Goal: Transaction & Acquisition: Download file/media

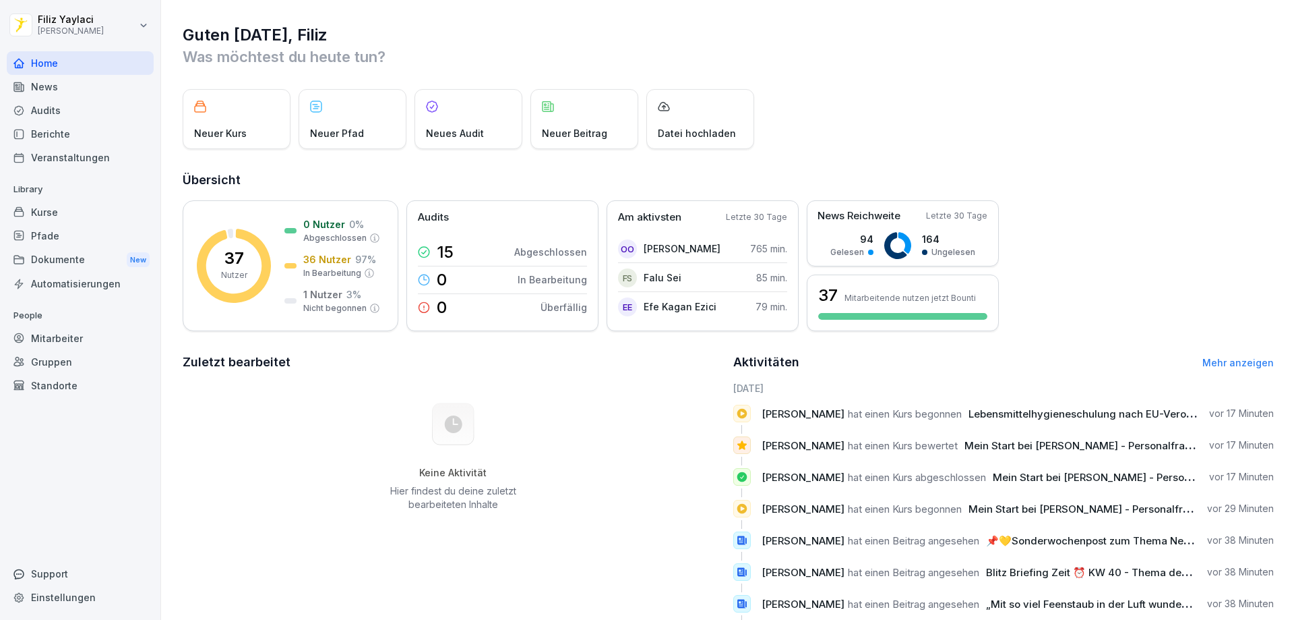
click at [68, 334] on div "Mitarbeiter" at bounding box center [80, 338] width 147 height 24
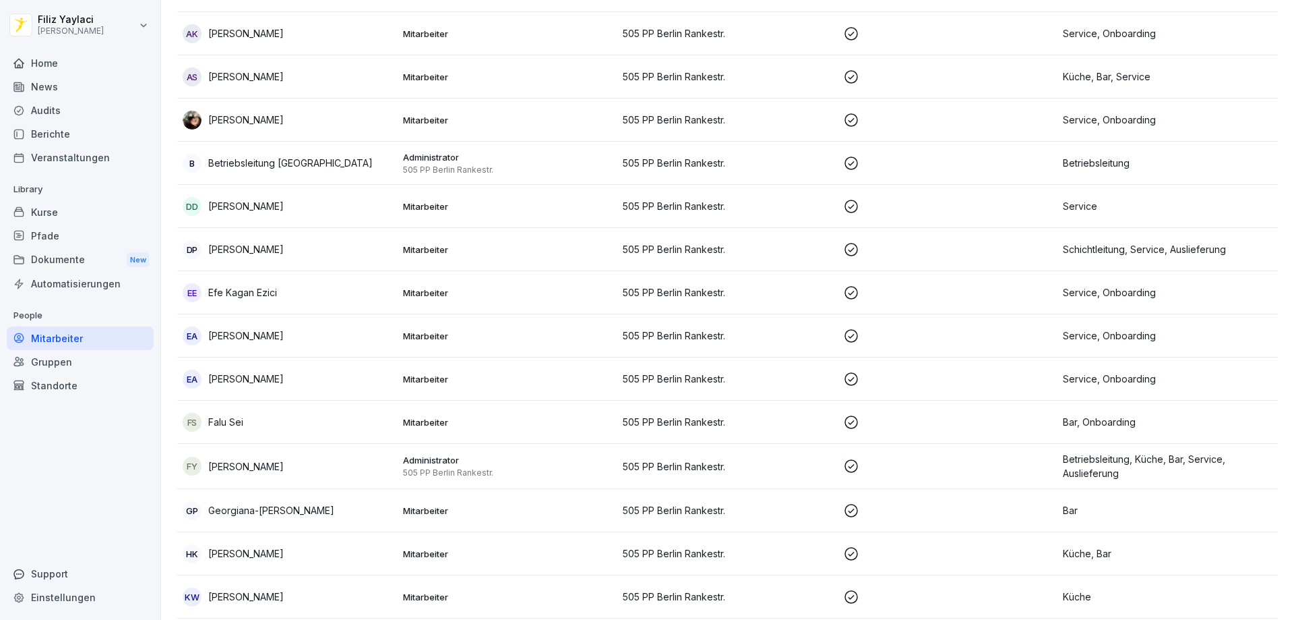
scroll to position [337, 0]
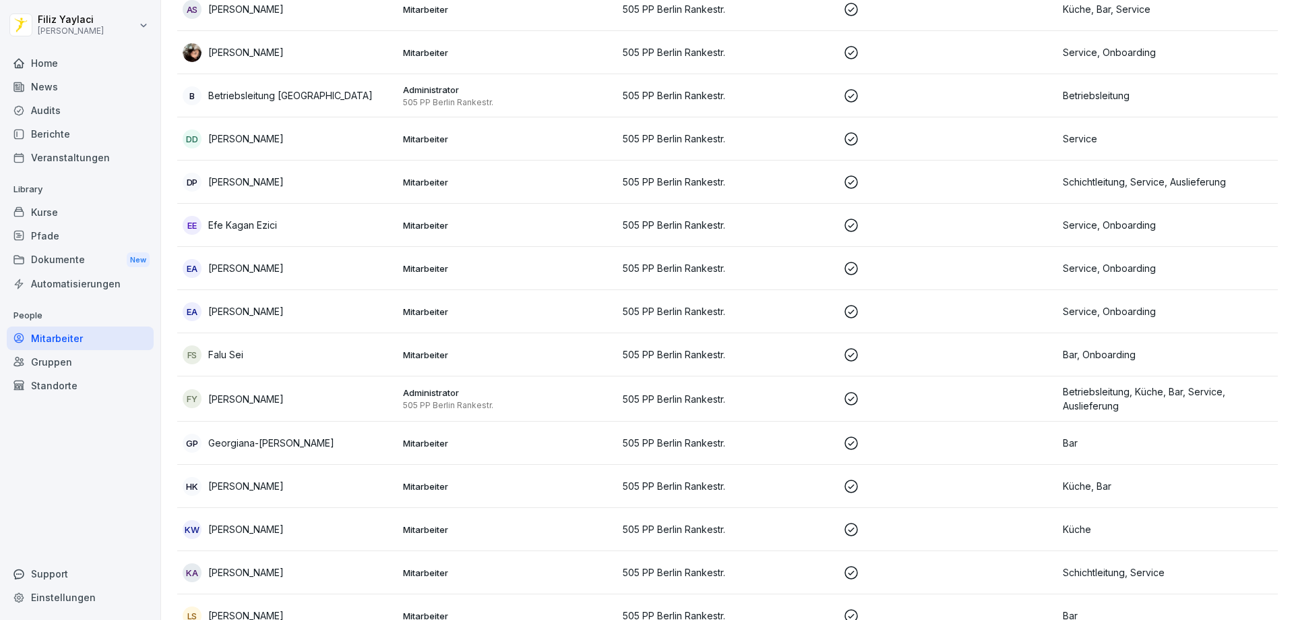
click at [238, 225] on p "Efe Kagan Ezici" at bounding box center [242, 225] width 69 height 14
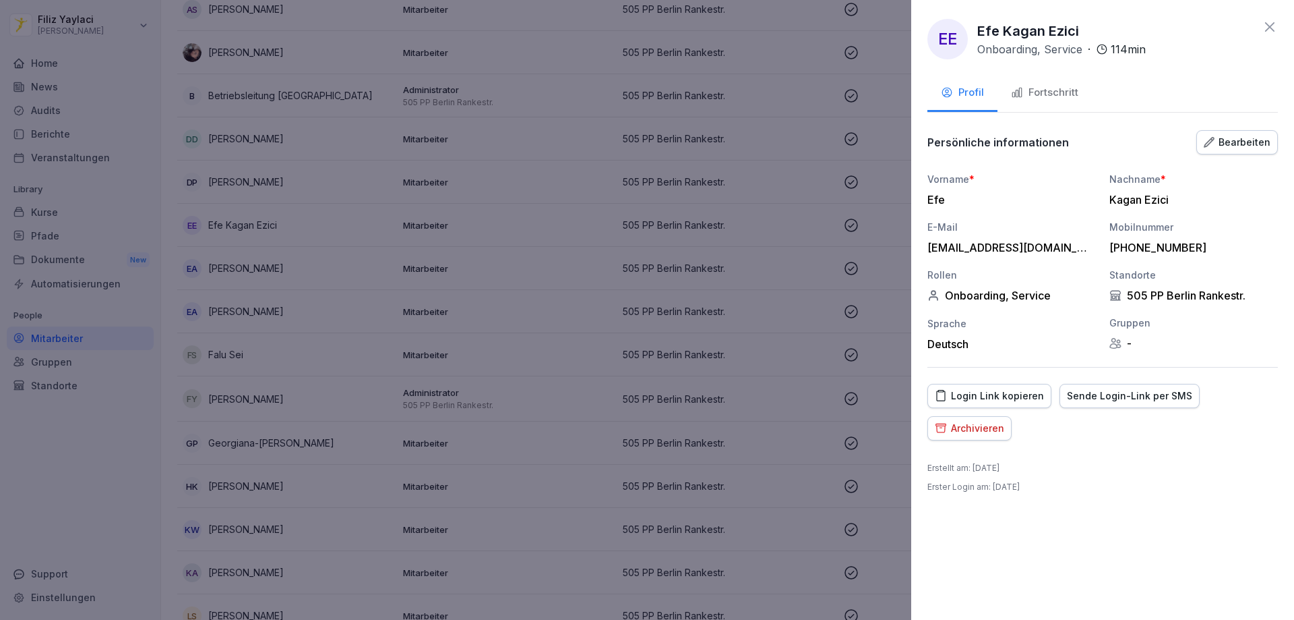
click at [1048, 92] on div "Fortschritt" at bounding box center [1044, 93] width 67 height 16
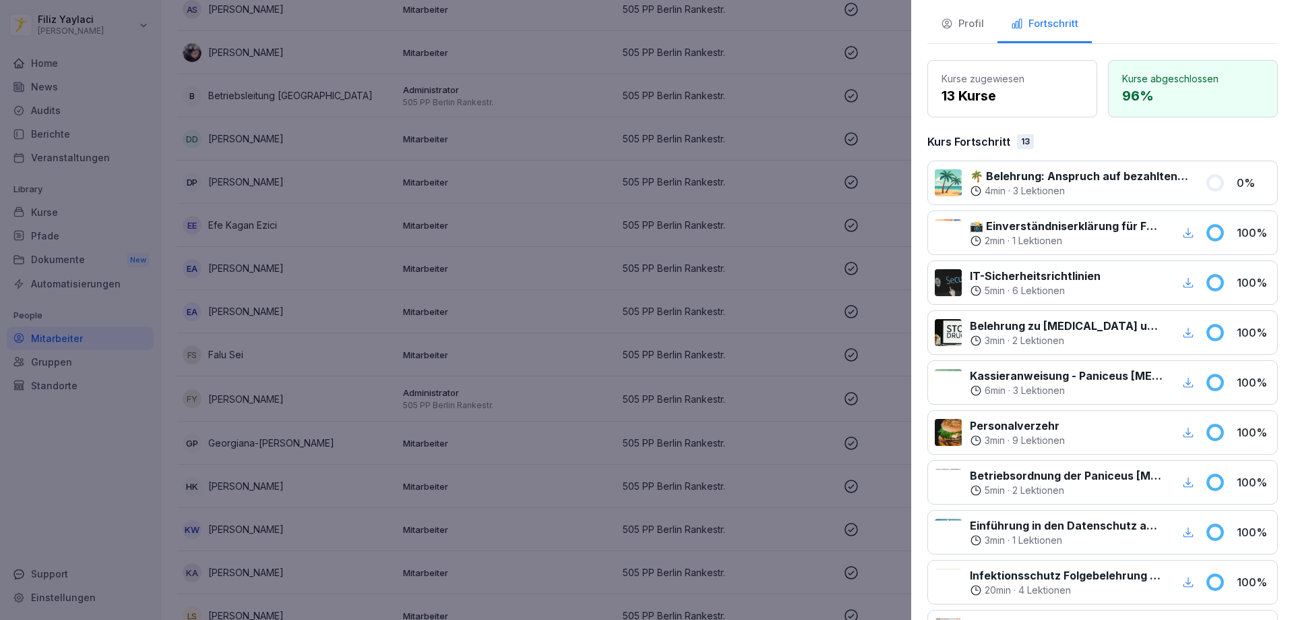
scroll to position [67, 0]
click at [260, 396] on div at bounding box center [647, 310] width 1294 height 620
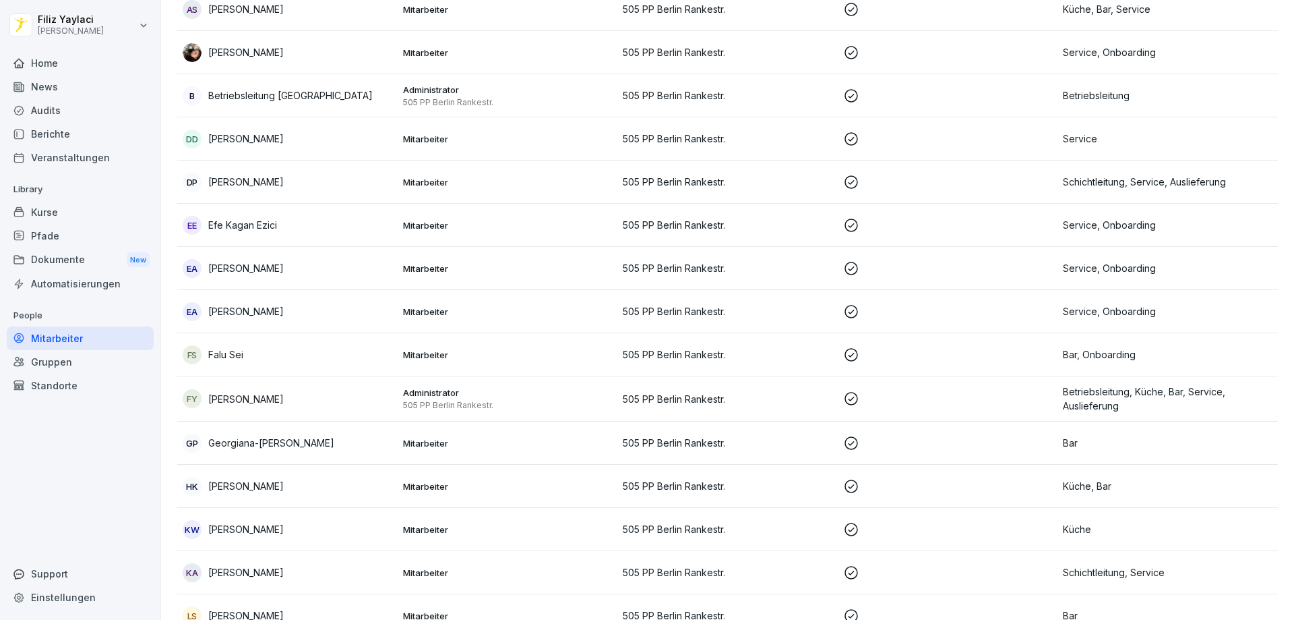
click at [260, 396] on p "[PERSON_NAME]" at bounding box center [246, 399] width 76 height 14
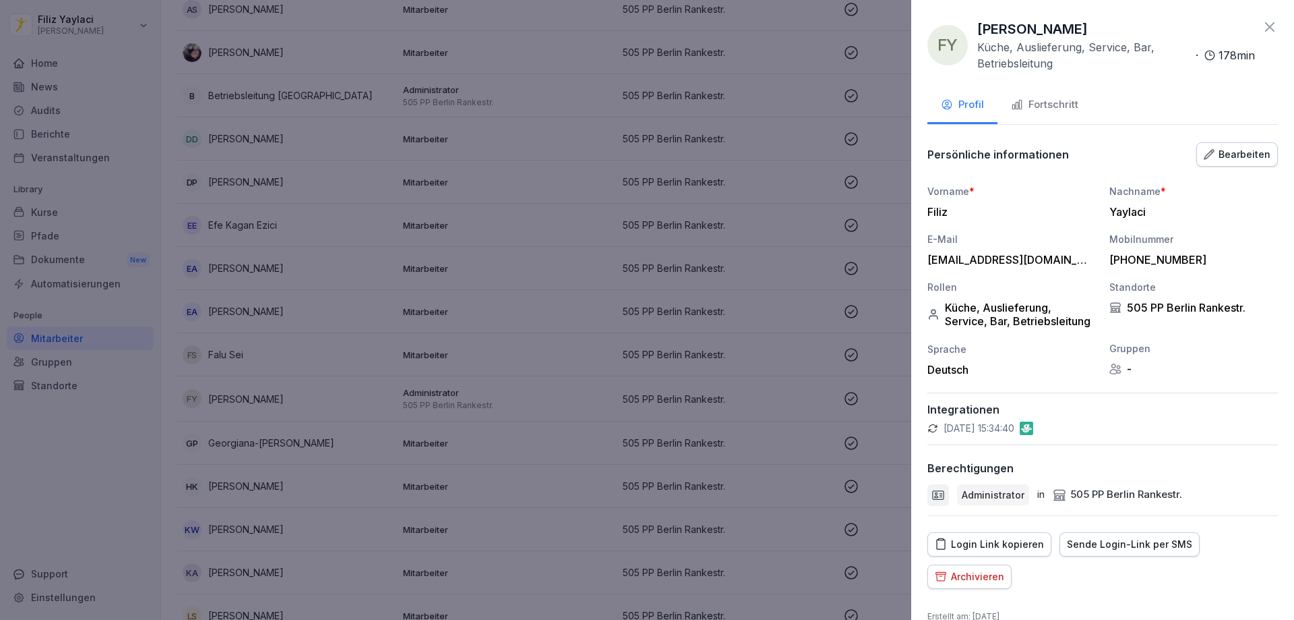
click at [1050, 105] on div "Fortschritt" at bounding box center [1044, 105] width 67 height 16
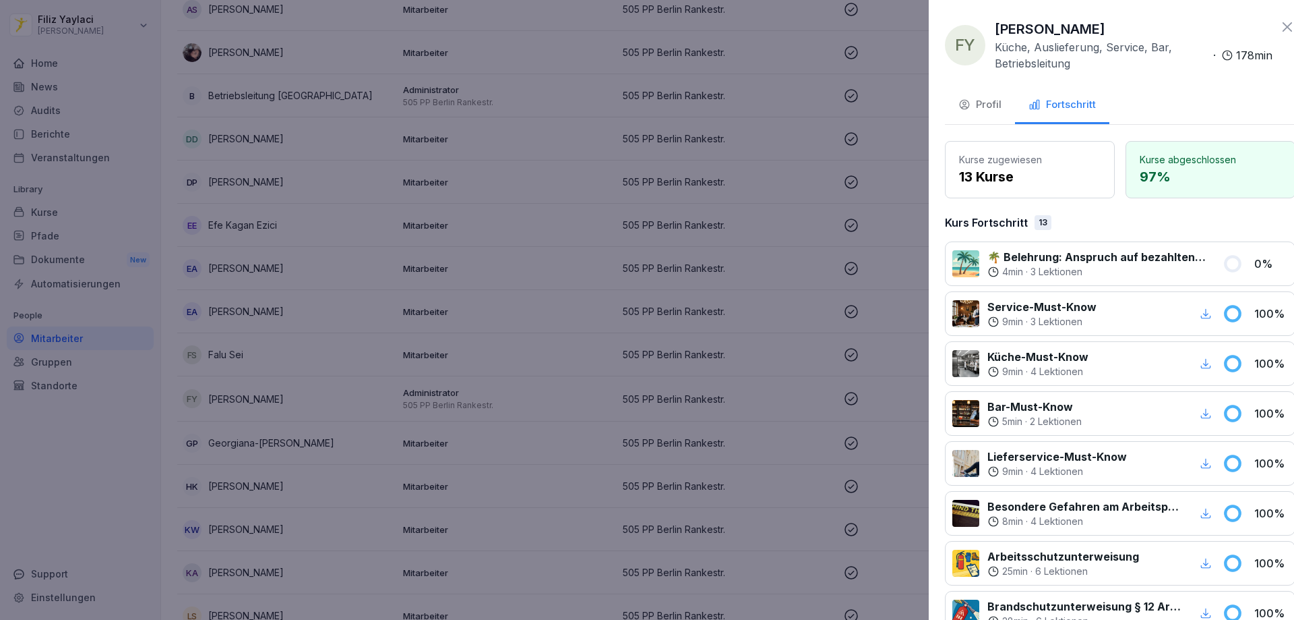
click at [396, 410] on div at bounding box center [647, 310] width 1294 height 620
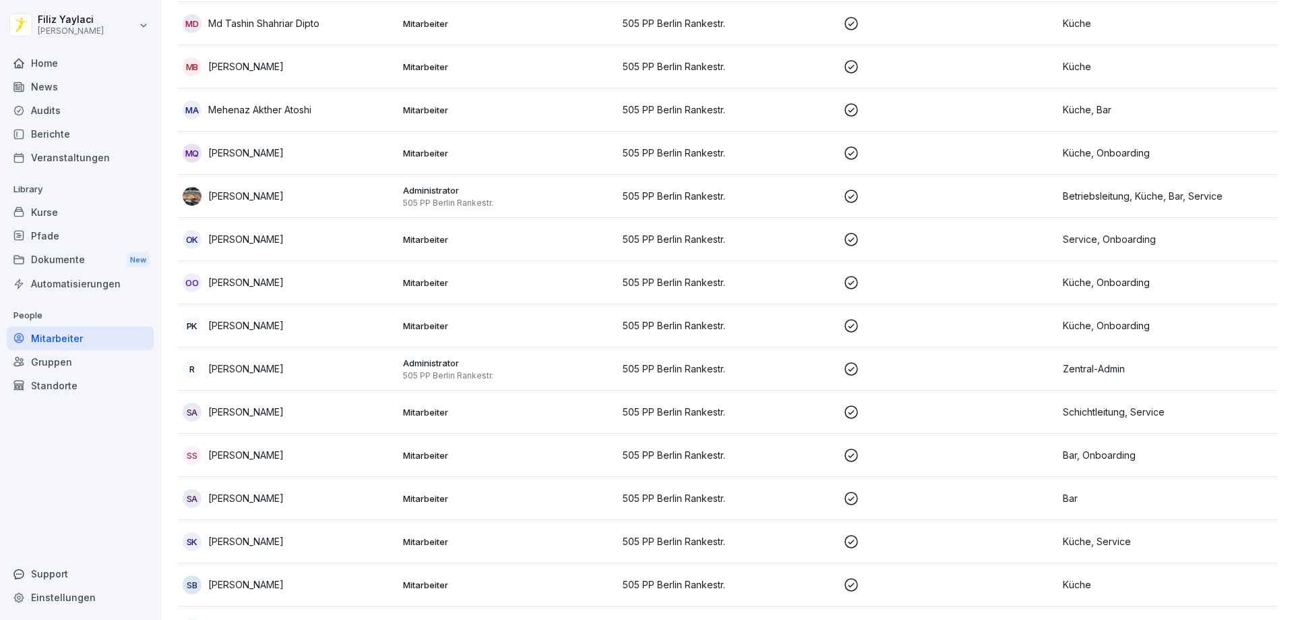
scroll to position [1079, 0]
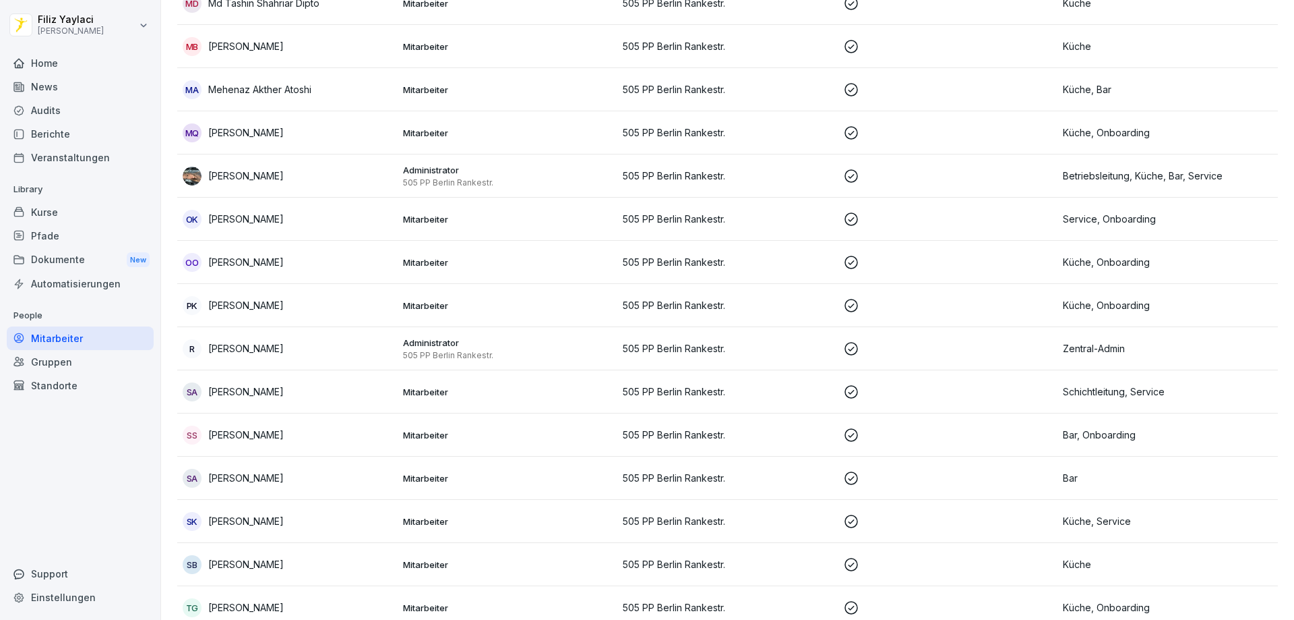
click at [423, 212] on td "Mitarbeiter" at bounding box center [508, 219] width 220 height 43
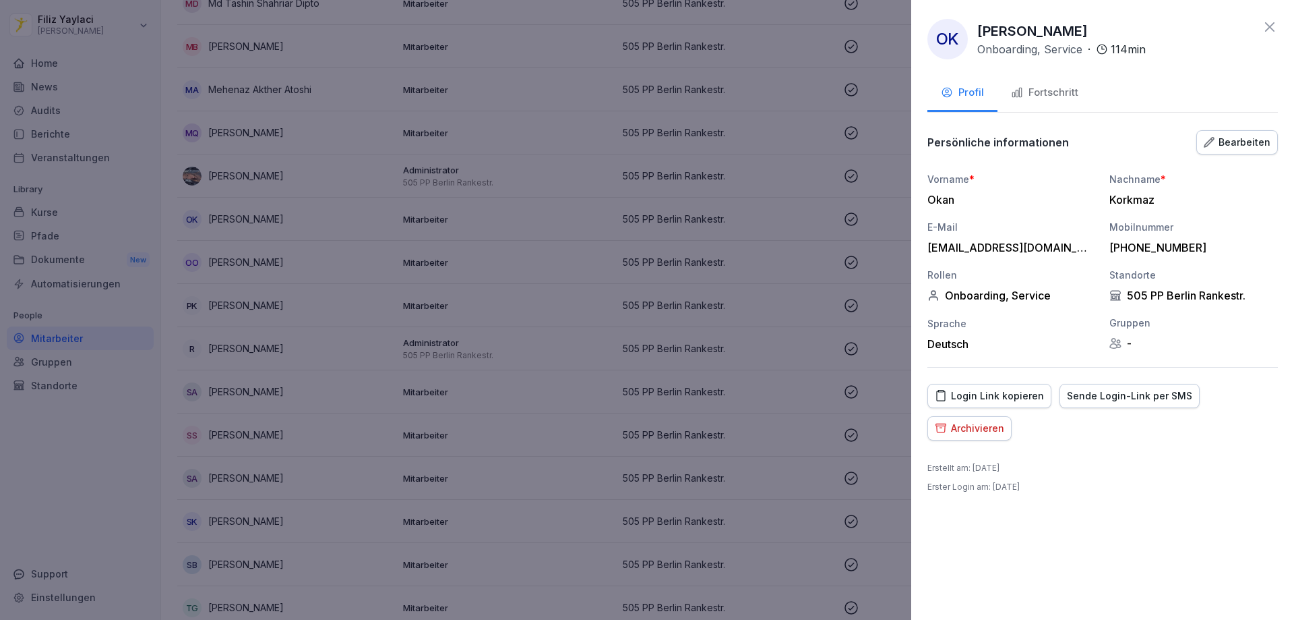
click at [1045, 92] on div "Fortschritt" at bounding box center [1044, 93] width 67 height 16
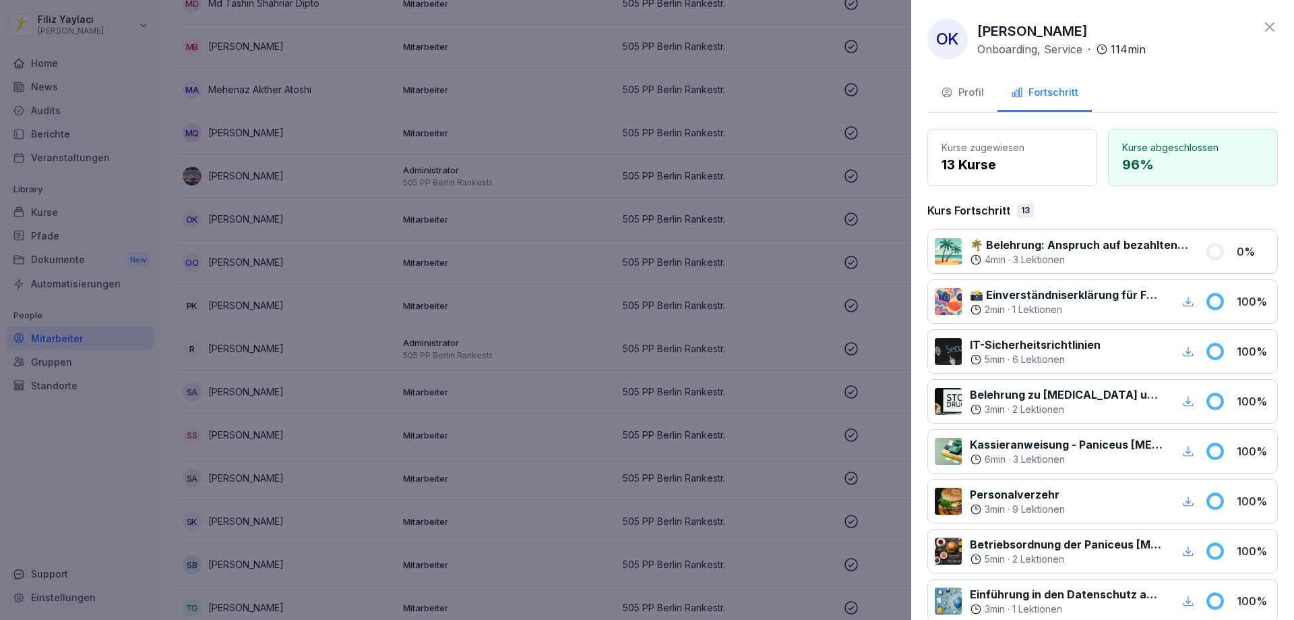
click at [493, 259] on div at bounding box center [647, 310] width 1294 height 620
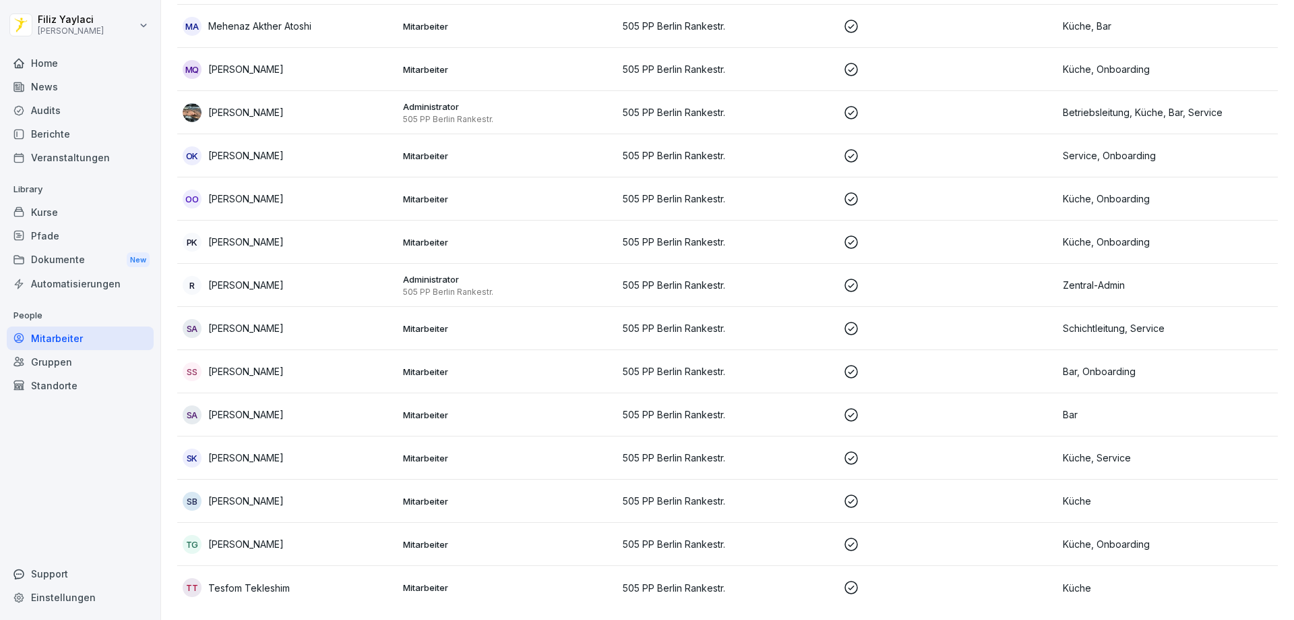
scroll to position [1152, 0]
click at [432, 538] on p "Mitarbeiter" at bounding box center [508, 544] width 210 height 12
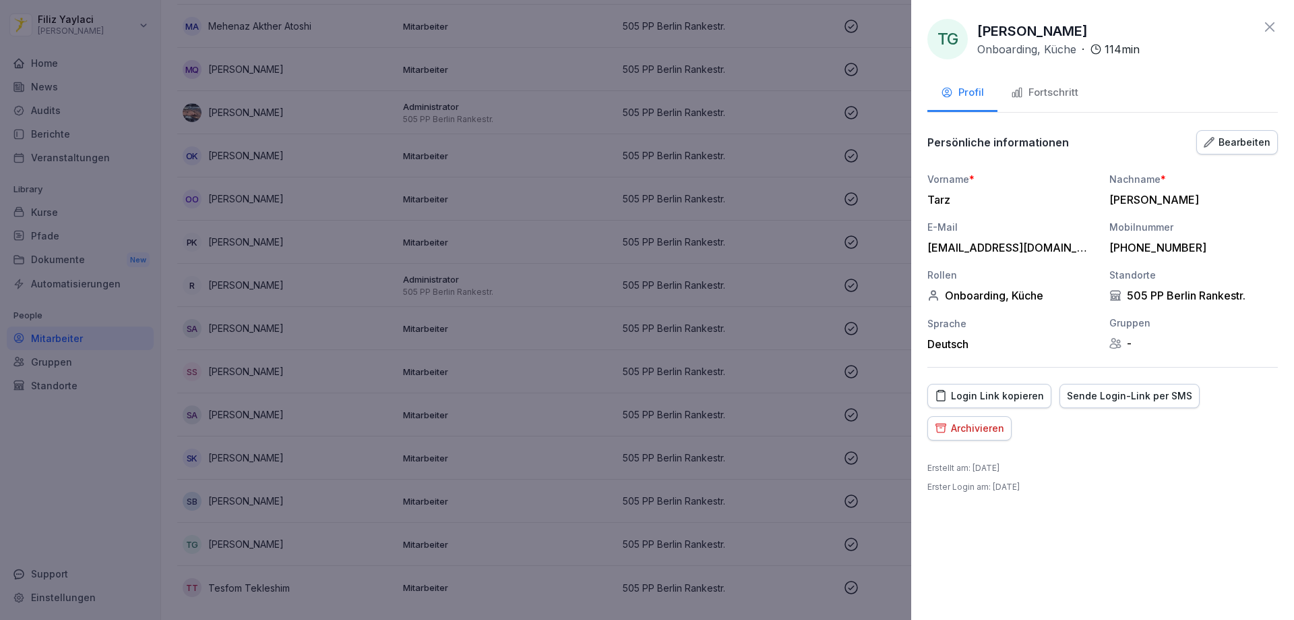
click at [1053, 88] on div "Fortschritt" at bounding box center [1044, 93] width 67 height 16
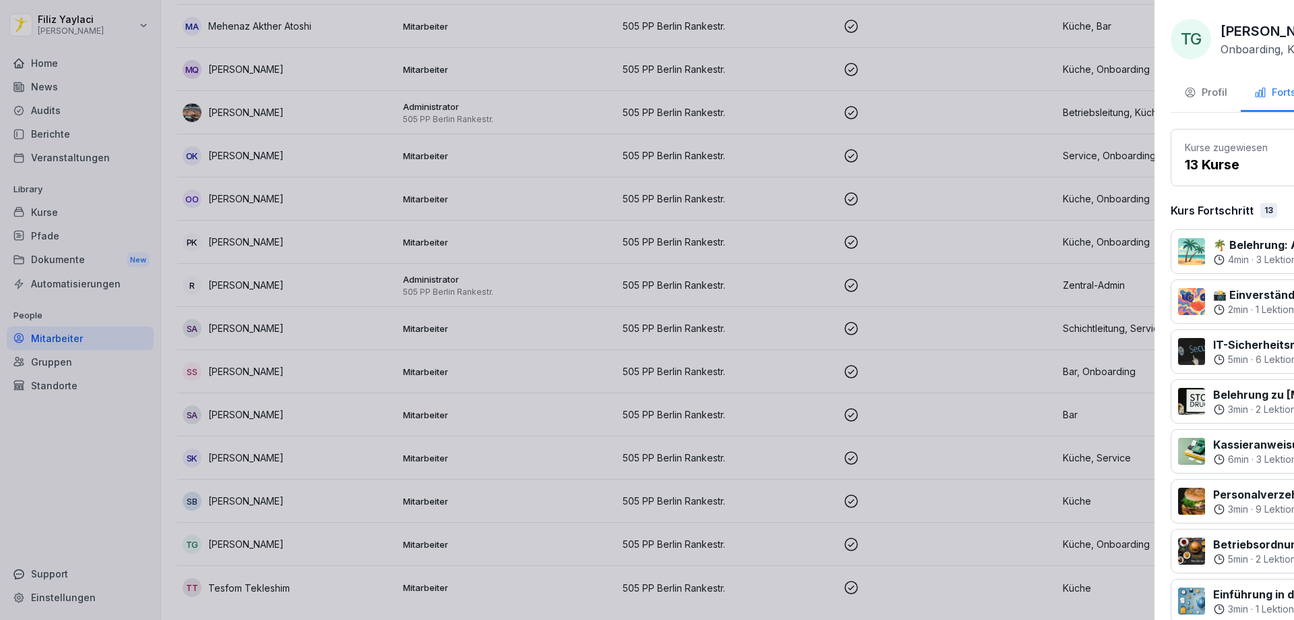
click at [530, 265] on div at bounding box center [647, 310] width 1294 height 620
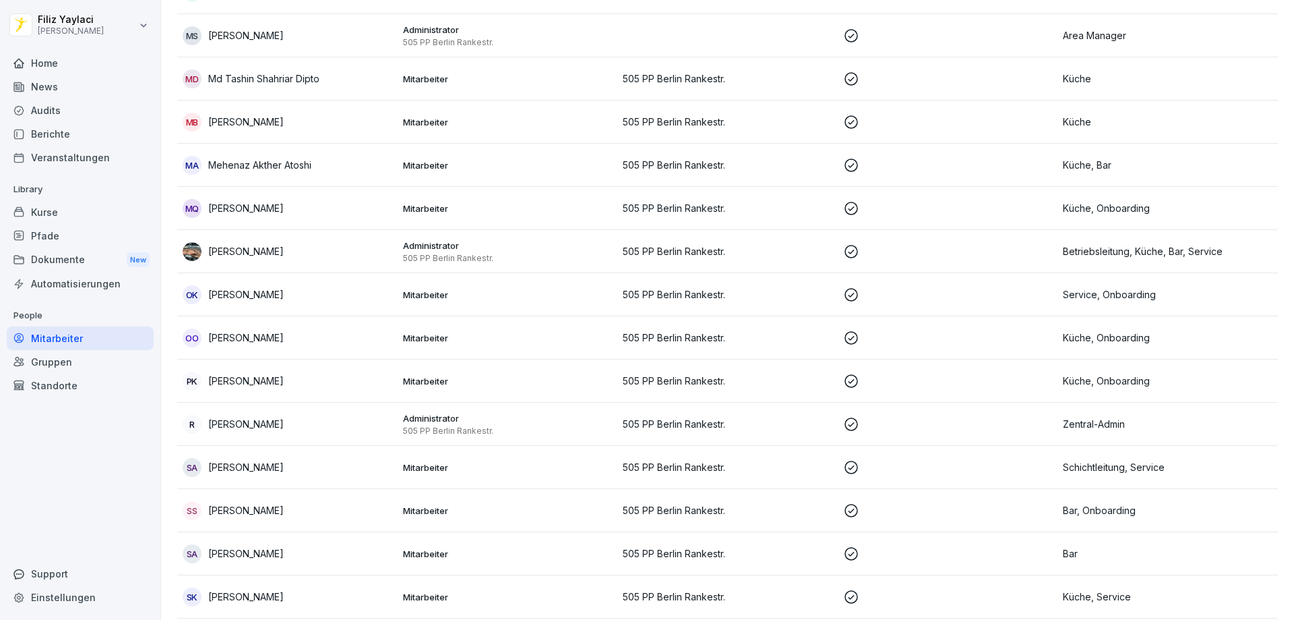
scroll to position [950, 0]
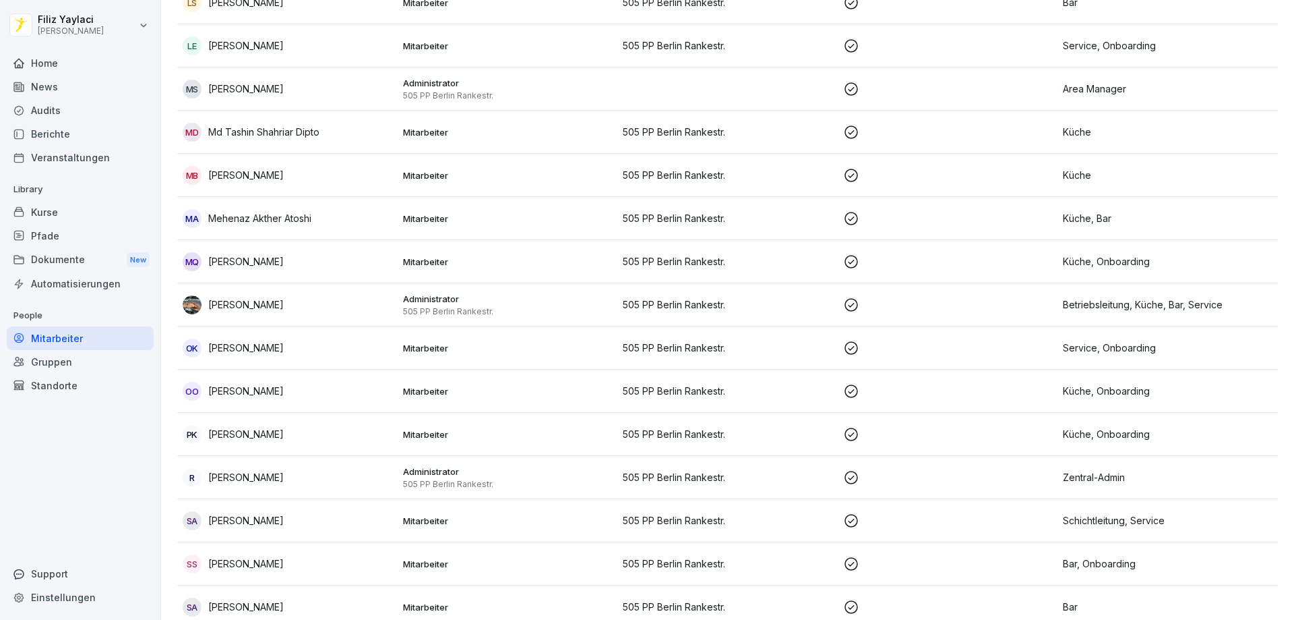
click at [437, 434] on p "Mitarbeiter" at bounding box center [508, 434] width 210 height 12
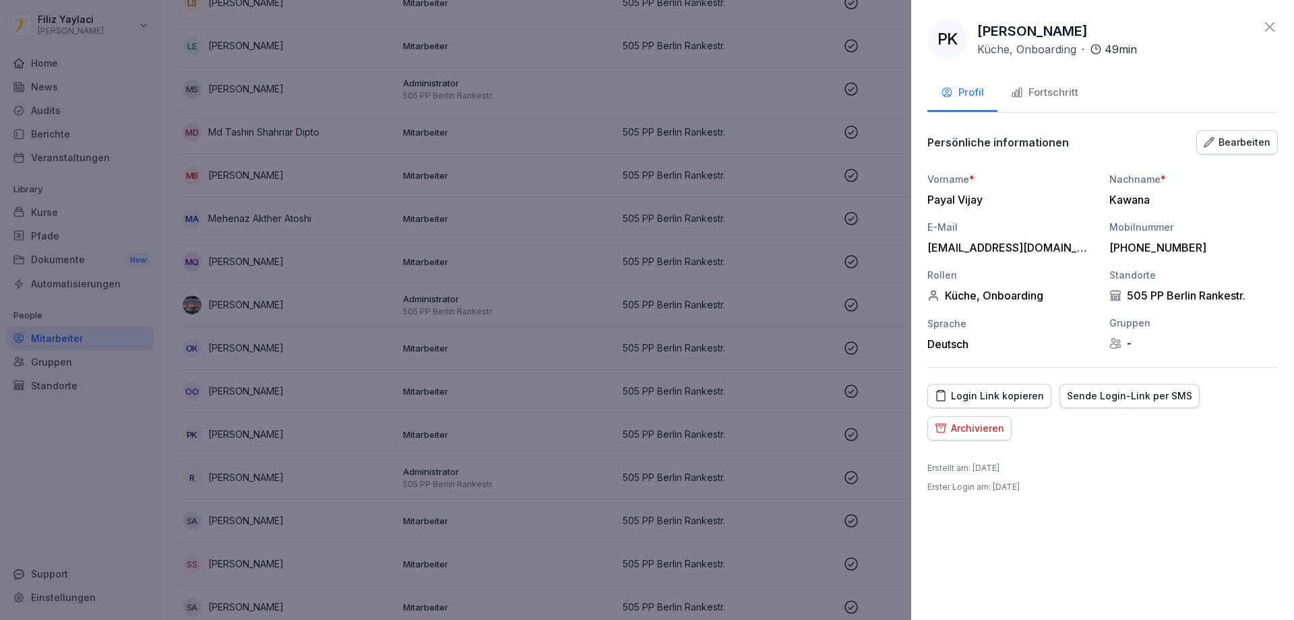
click at [1056, 88] on div "Fortschritt" at bounding box center [1044, 93] width 67 height 16
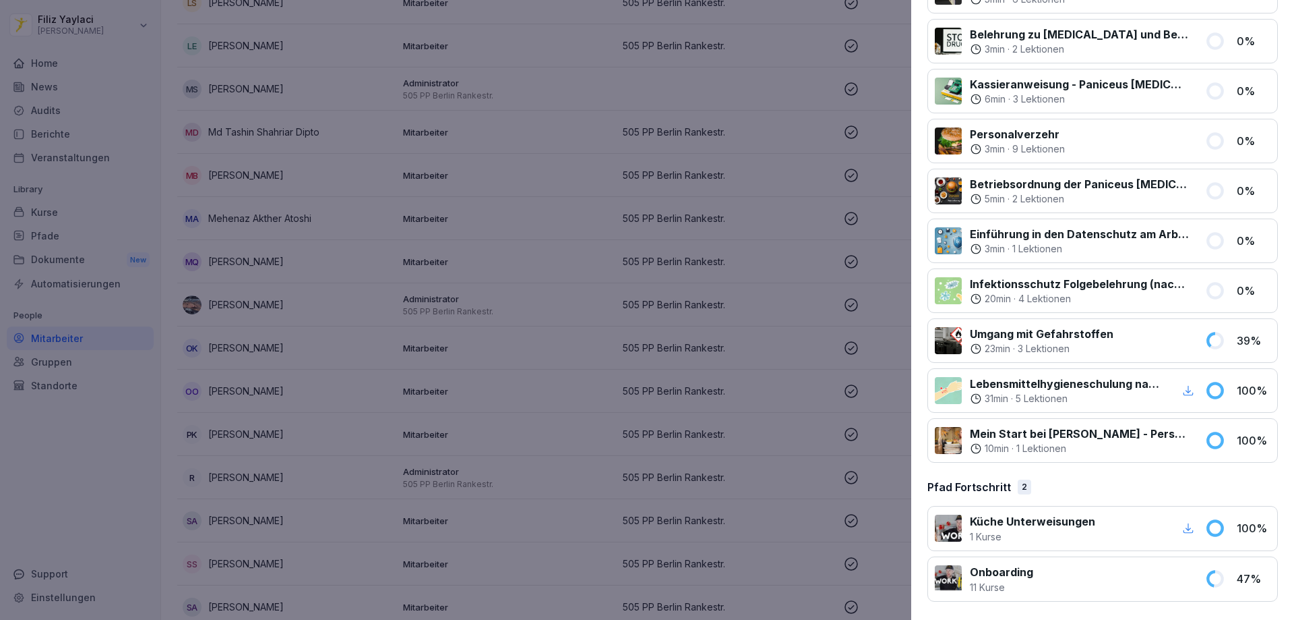
scroll to position [411, 0]
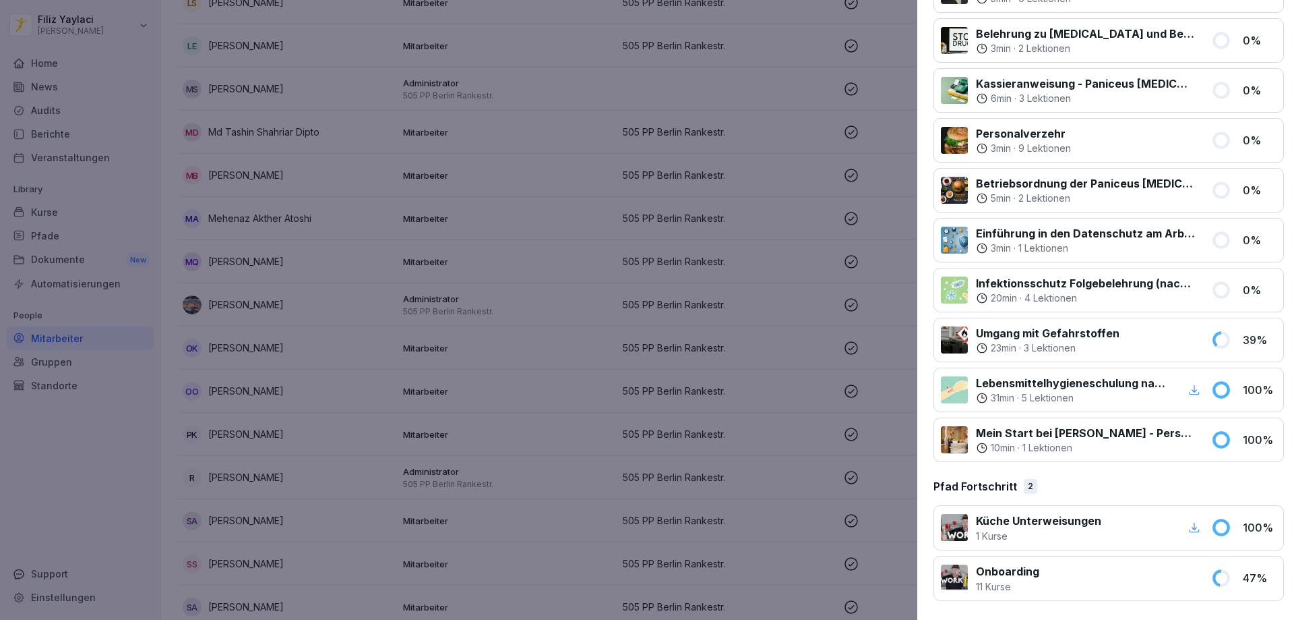
click at [609, 358] on div at bounding box center [647, 310] width 1294 height 620
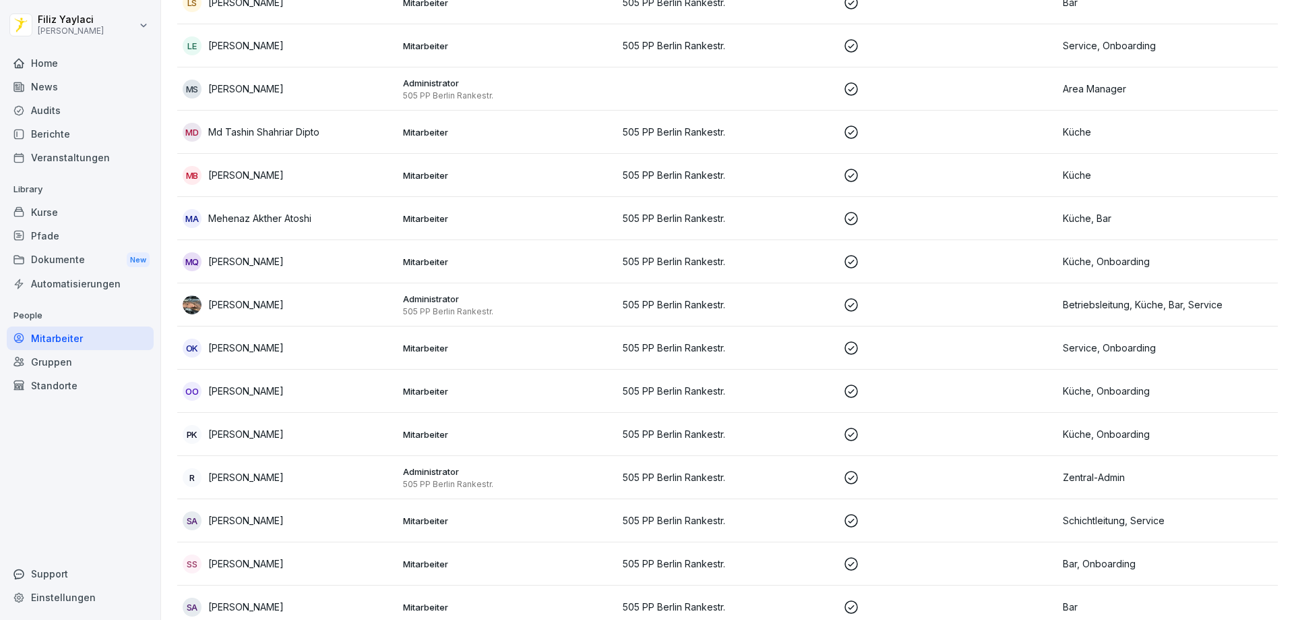
click at [446, 389] on p "Mitarbeiter" at bounding box center [508, 391] width 210 height 12
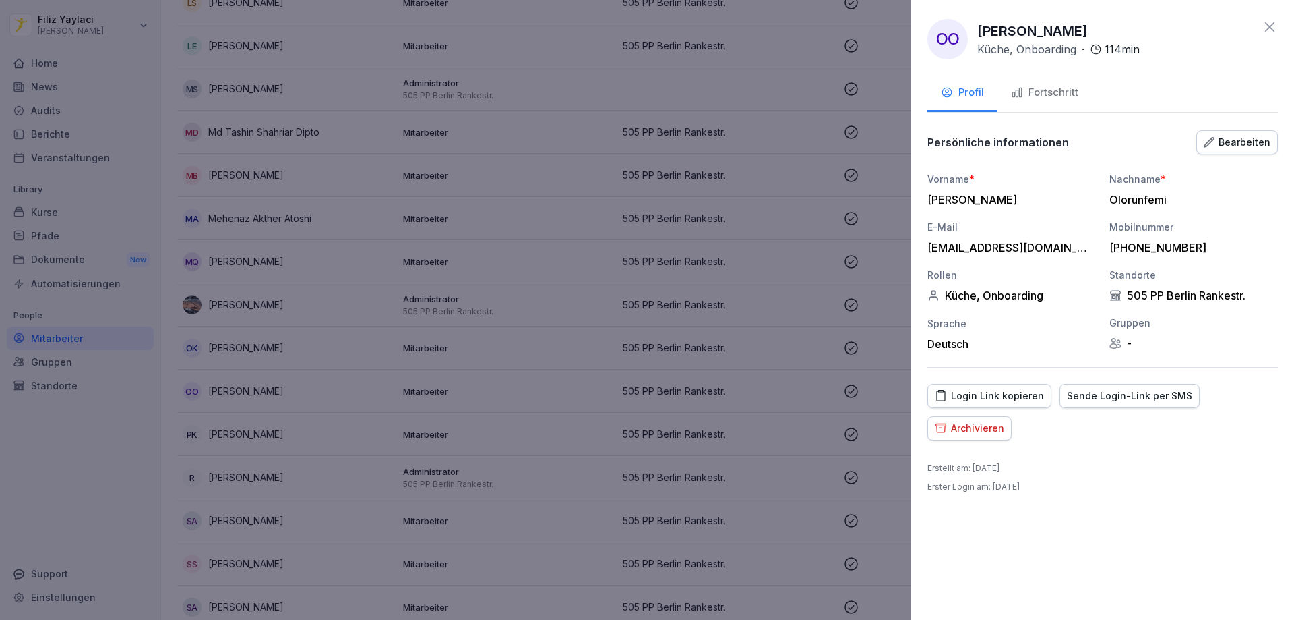
click at [1064, 94] on div "Fortschritt" at bounding box center [1044, 93] width 67 height 16
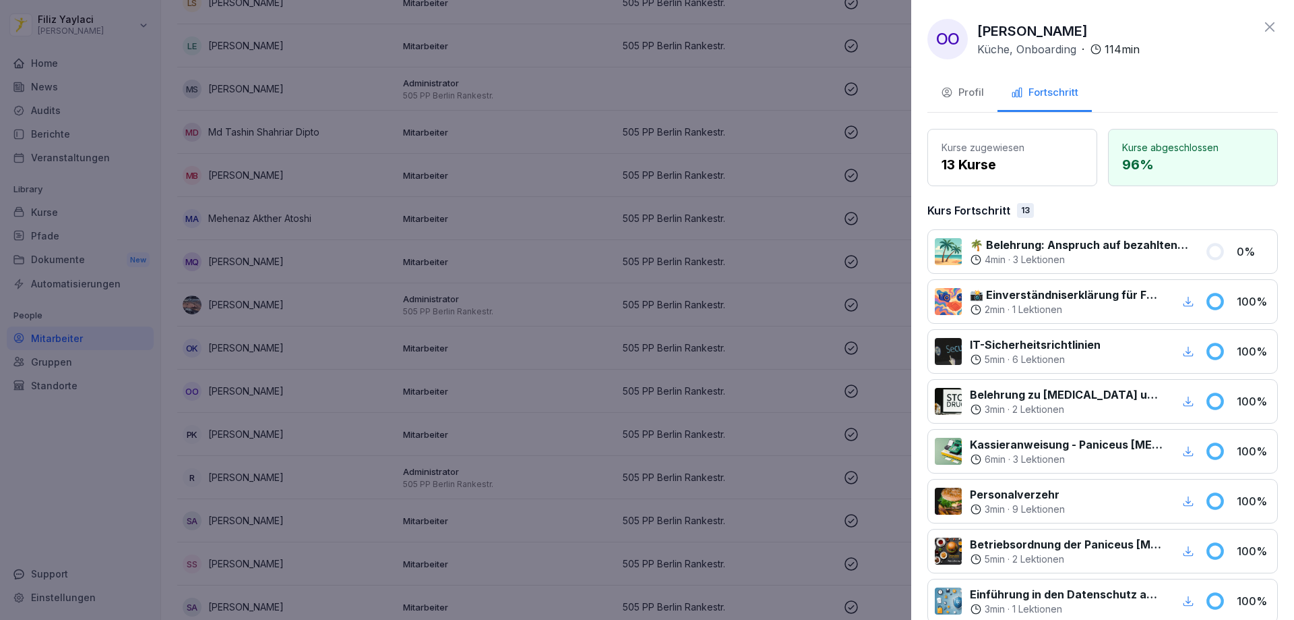
click at [582, 467] on div at bounding box center [647, 310] width 1294 height 620
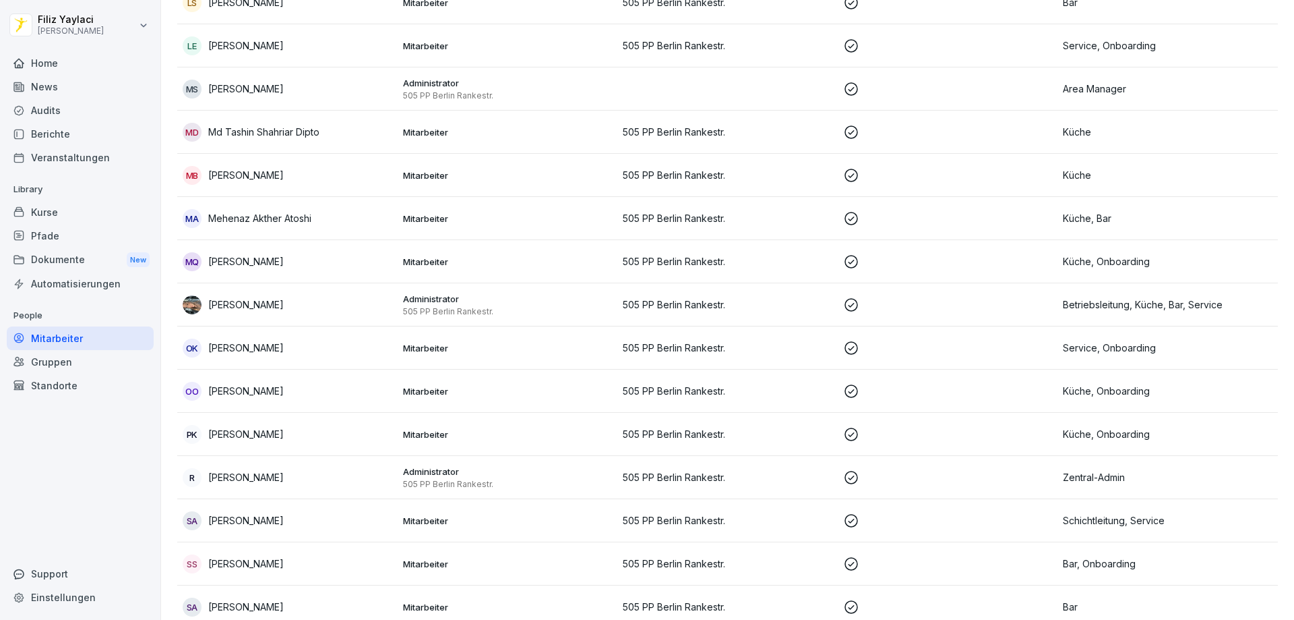
scroll to position [1152, 0]
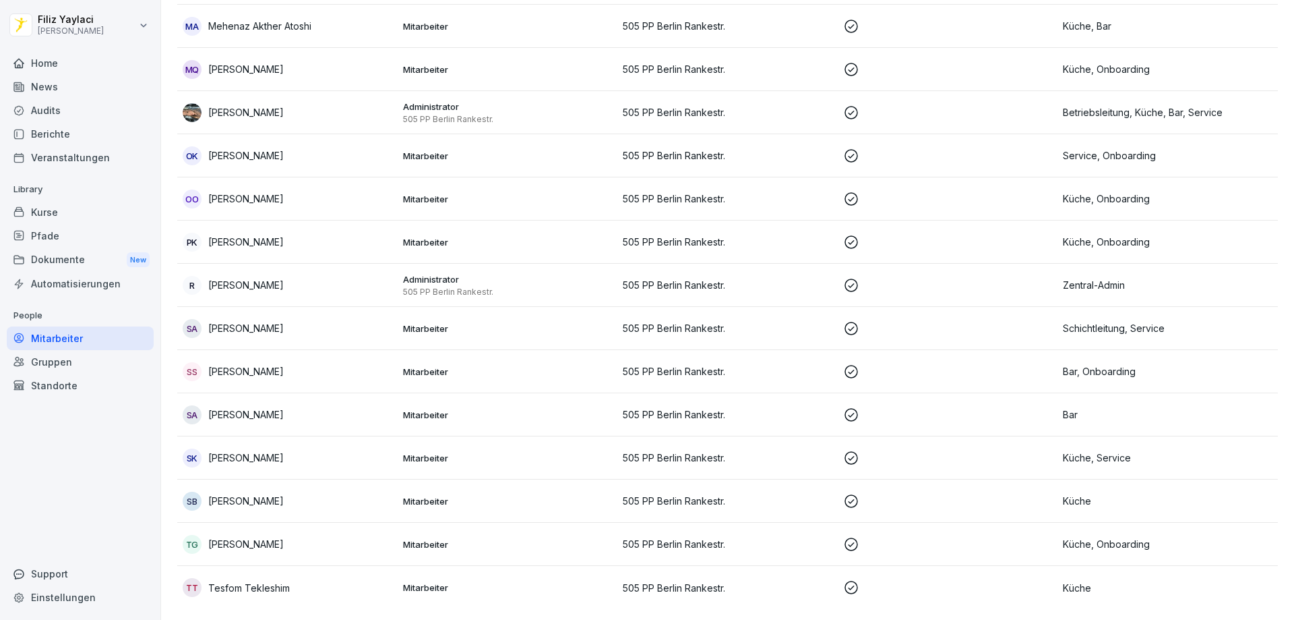
click at [420, 538] on p "Mitarbeiter" at bounding box center [508, 544] width 210 height 12
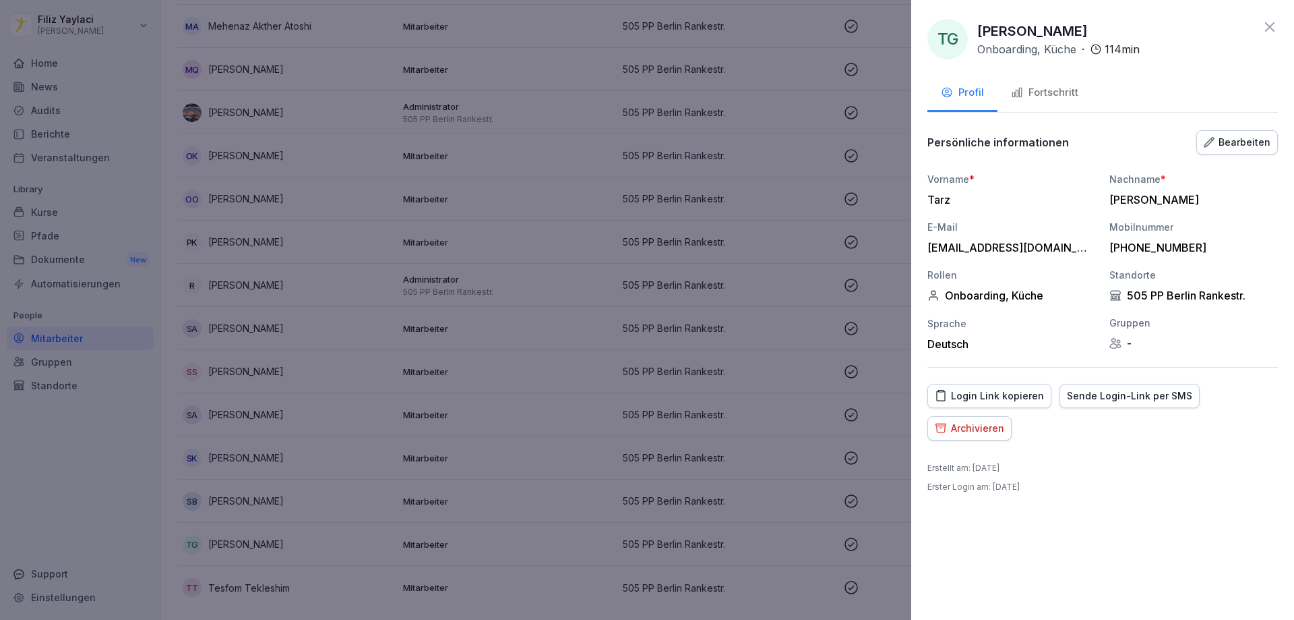
click at [1057, 94] on div "Fortschritt" at bounding box center [1044, 93] width 67 height 16
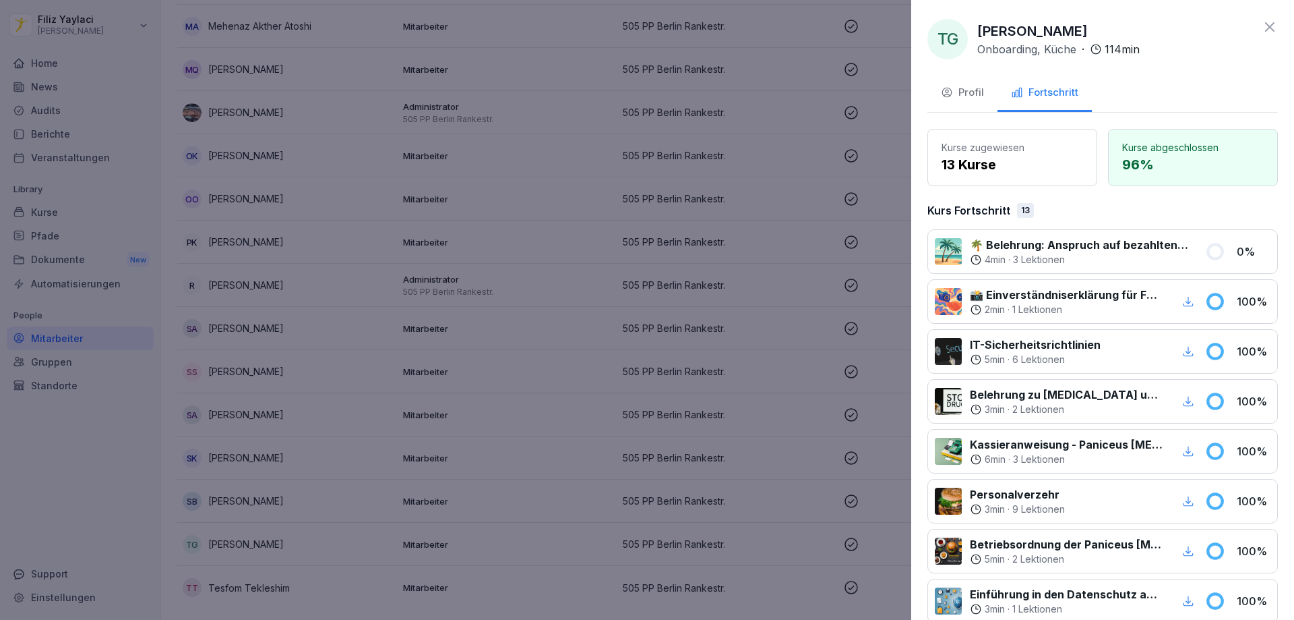
click at [781, 281] on div at bounding box center [647, 310] width 1294 height 620
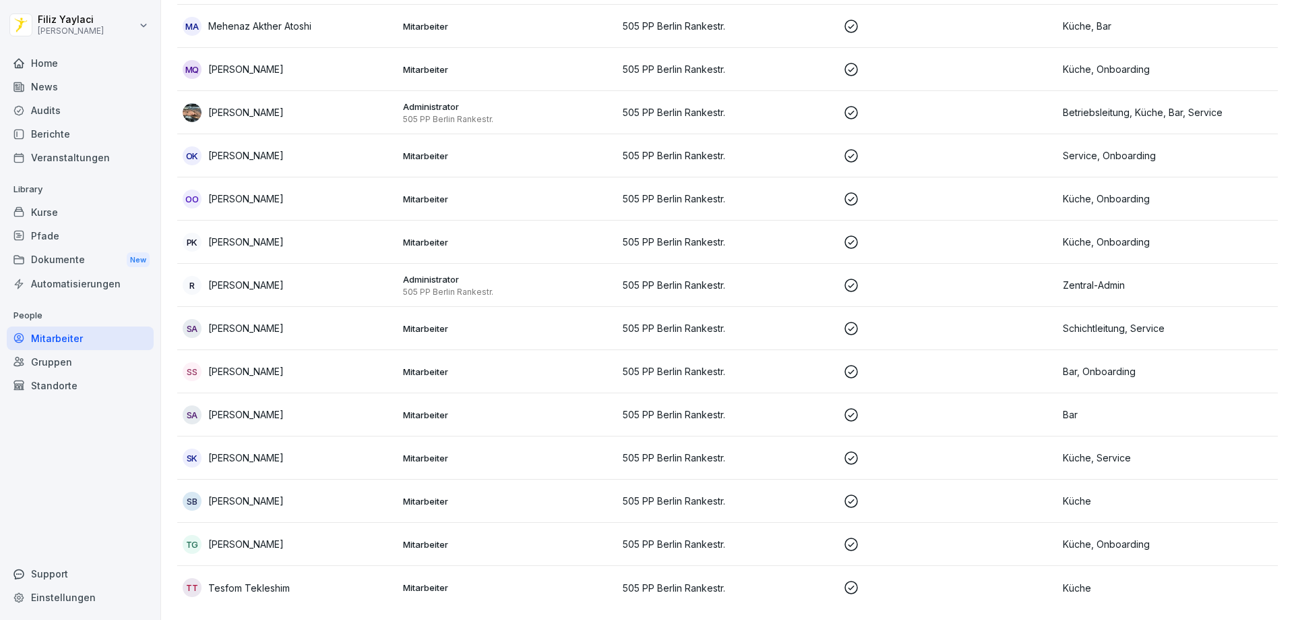
click at [268, 235] on p "[PERSON_NAME]" at bounding box center [246, 242] width 76 height 14
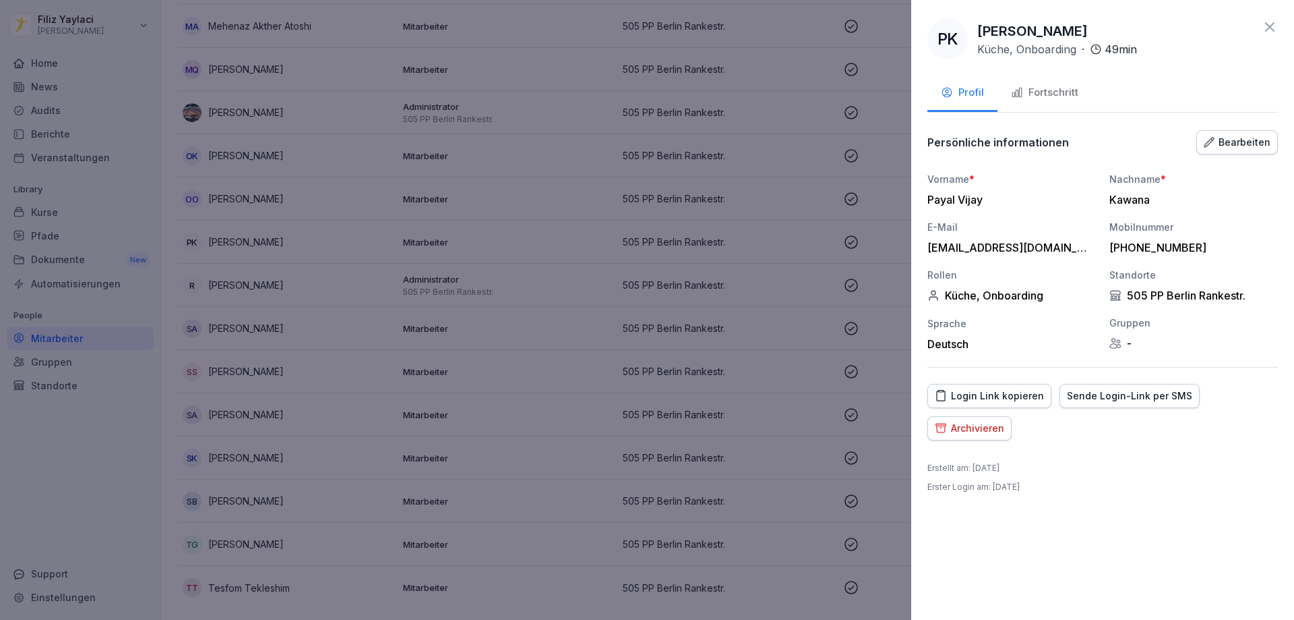
drag, startPoint x: 1063, startPoint y: 87, endPoint x: 1288, endPoint y: 169, distance: 239.7
click at [1073, 93] on div "Fortschritt" at bounding box center [1044, 93] width 67 height 16
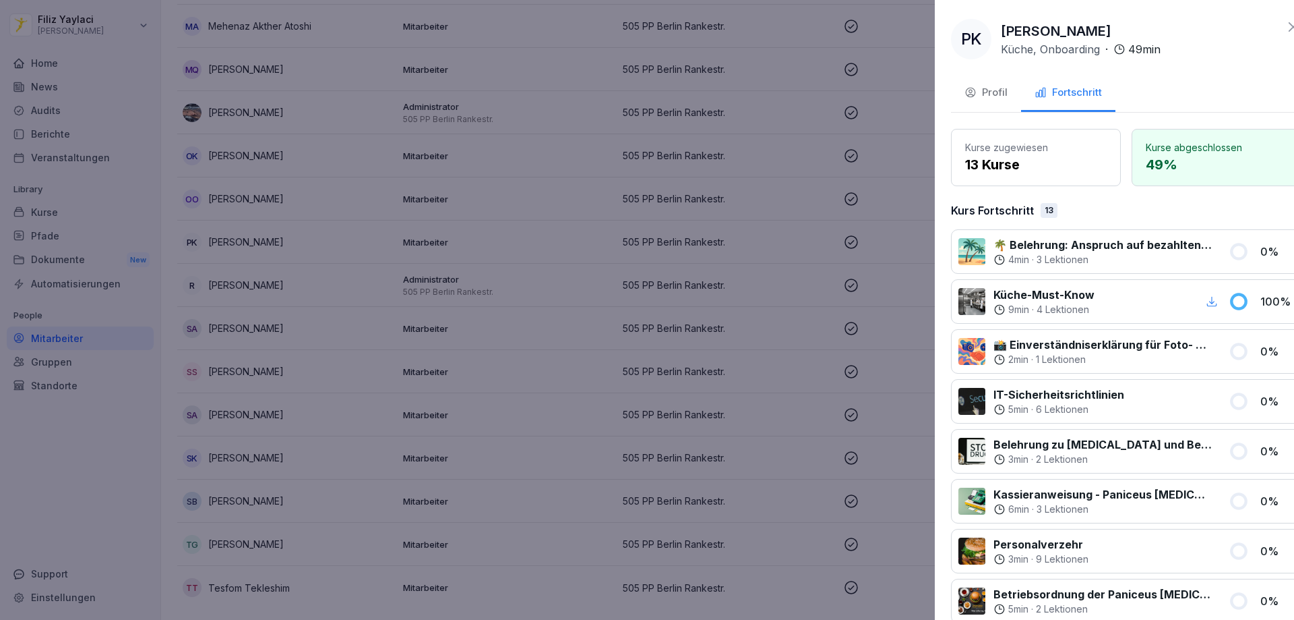
click at [367, 392] on div at bounding box center [647, 310] width 1294 height 620
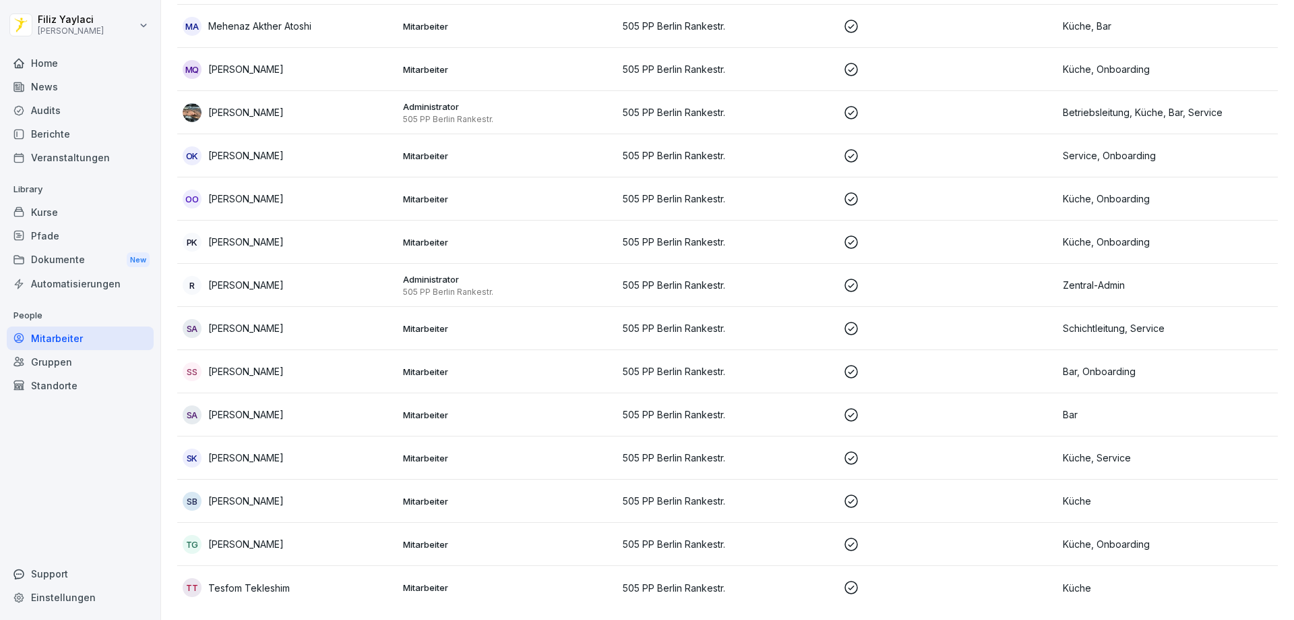
click at [54, 84] on div "News" at bounding box center [80, 87] width 147 height 24
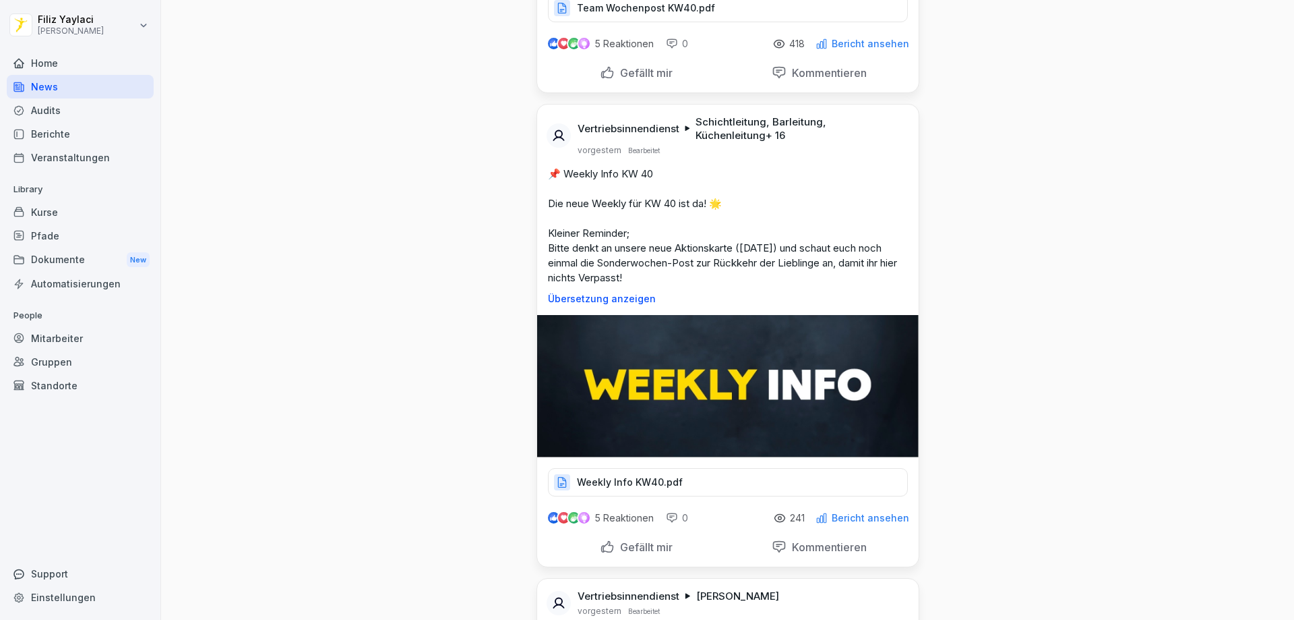
scroll to position [607, 0]
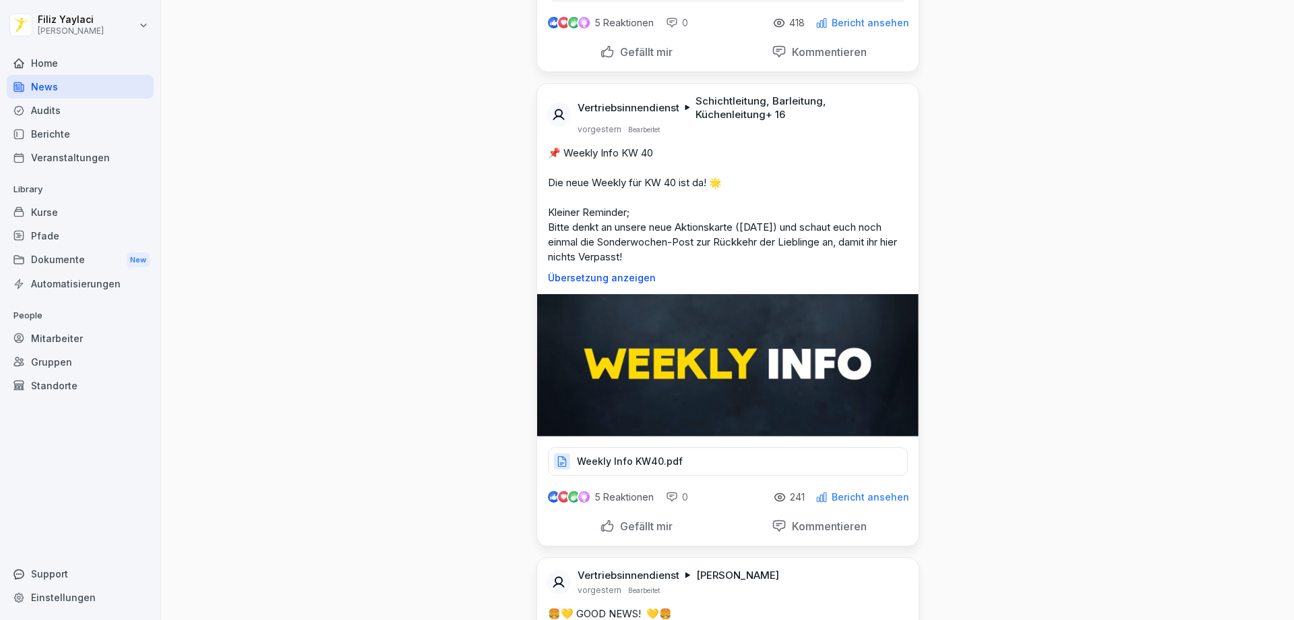
click at [680, 458] on div "Weekly Info KW40.pdf" at bounding box center [728, 461] width 360 height 28
click at [700, 456] on div "Weekly Info KW40.pdf" at bounding box center [728, 461] width 360 height 28
click at [695, 460] on div "Weekly Info KW40.pdf" at bounding box center [728, 461] width 360 height 28
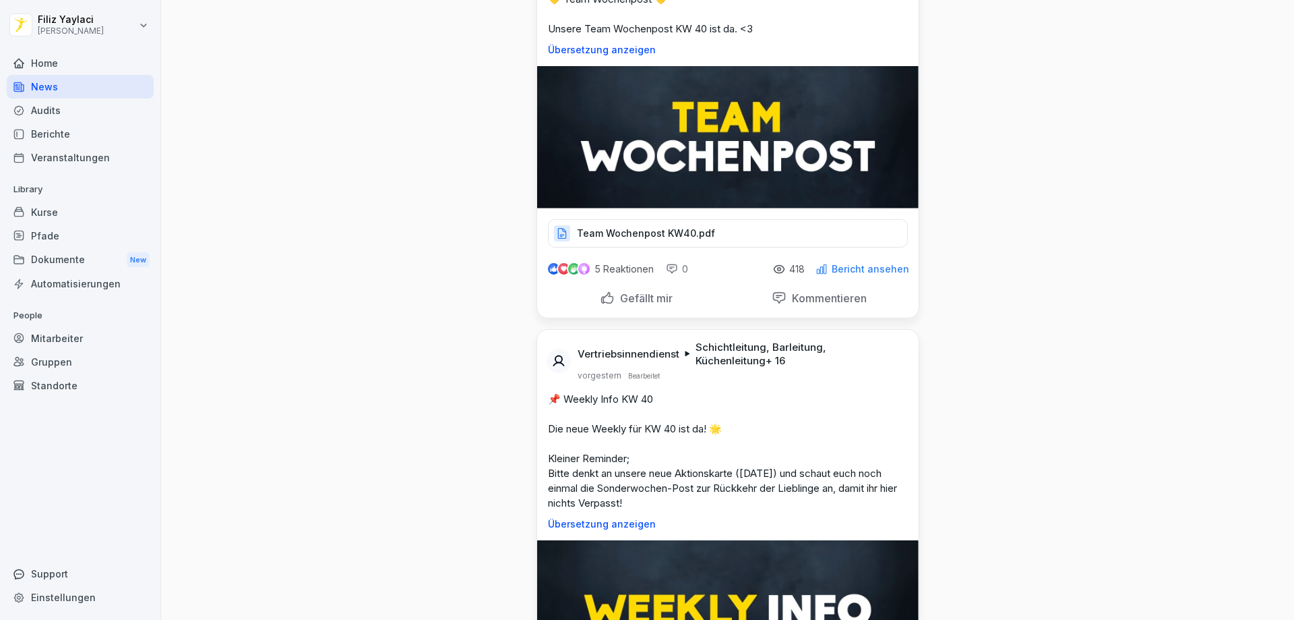
scroll to position [337, 0]
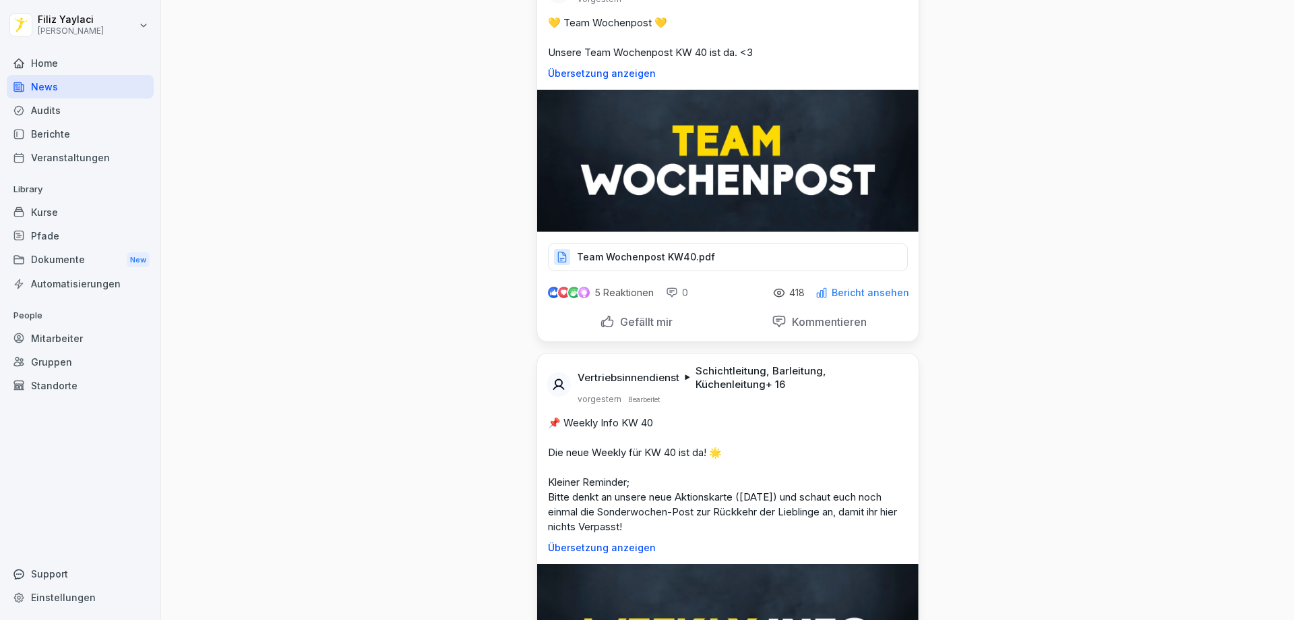
click at [684, 252] on p "Team Wochenpost KW40.pdf" at bounding box center [646, 256] width 138 height 13
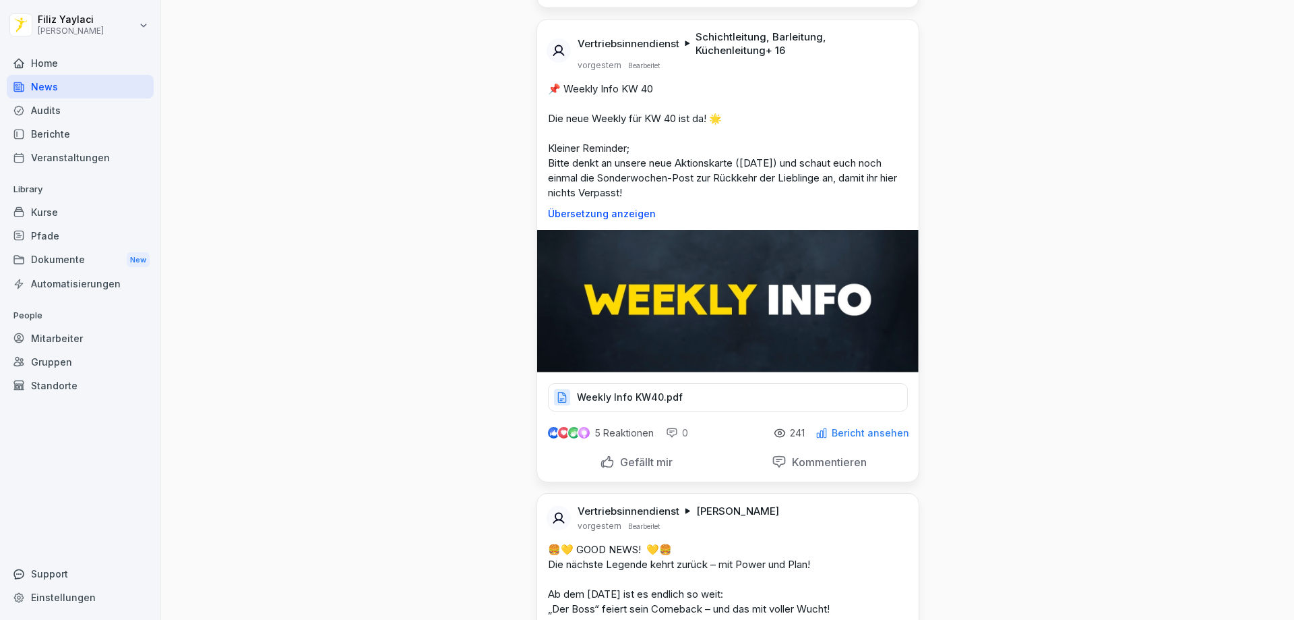
scroll to position [674, 0]
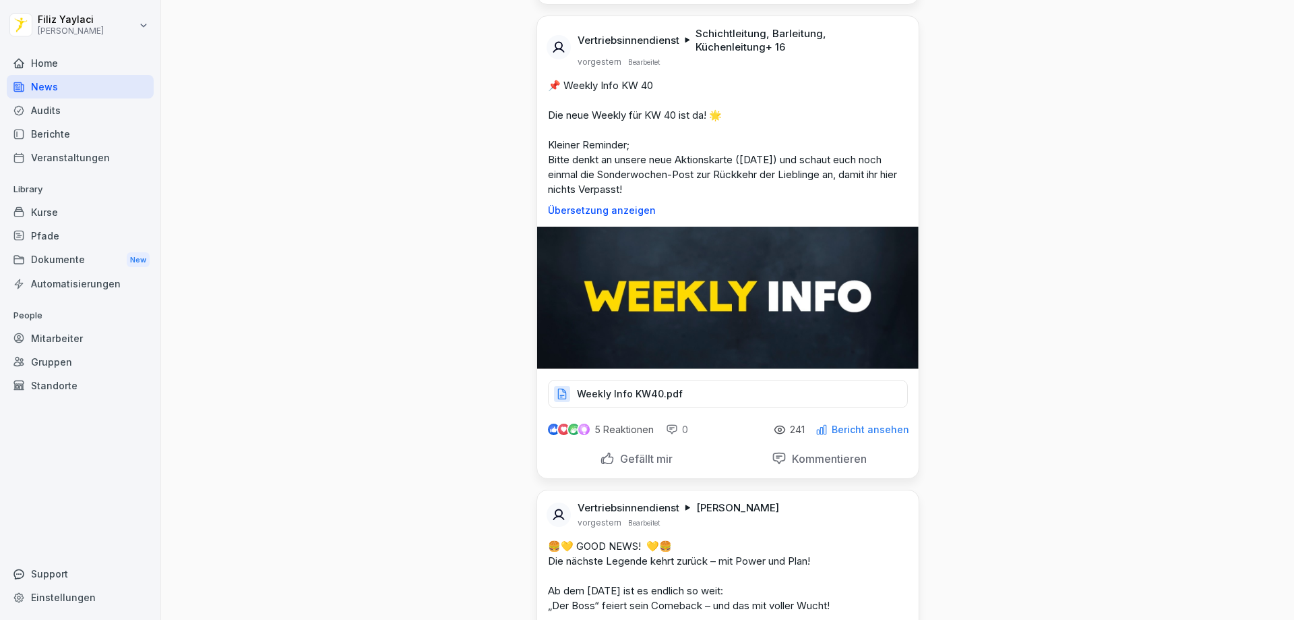
click at [690, 398] on div "Weekly Info KW40.pdf" at bounding box center [728, 394] width 360 height 28
